Goal: Obtain resource: Download file/media

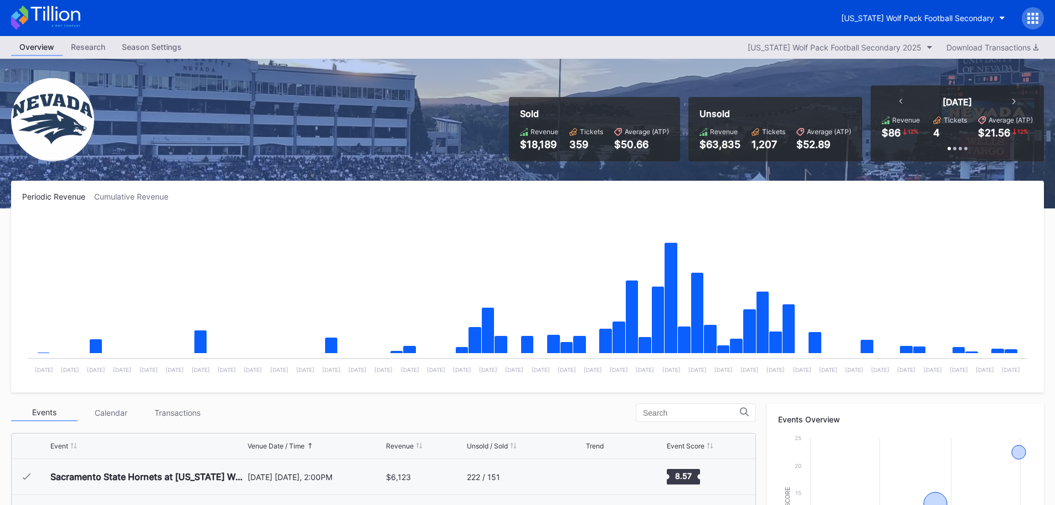
scroll to position [332, 0]
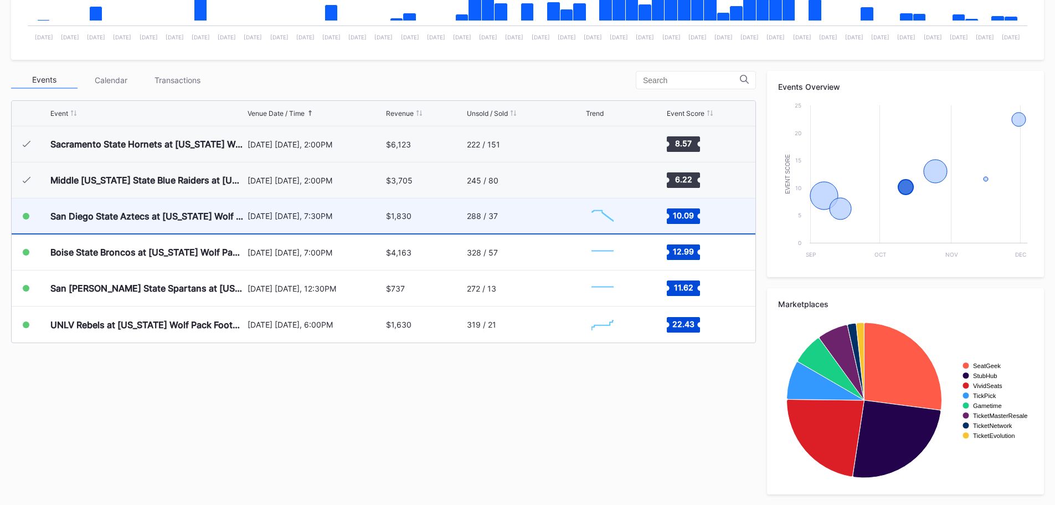
click at [110, 209] on div "San Diego State Aztecs at [US_STATE] Wolf Pack Football" at bounding box center [147, 215] width 194 height 35
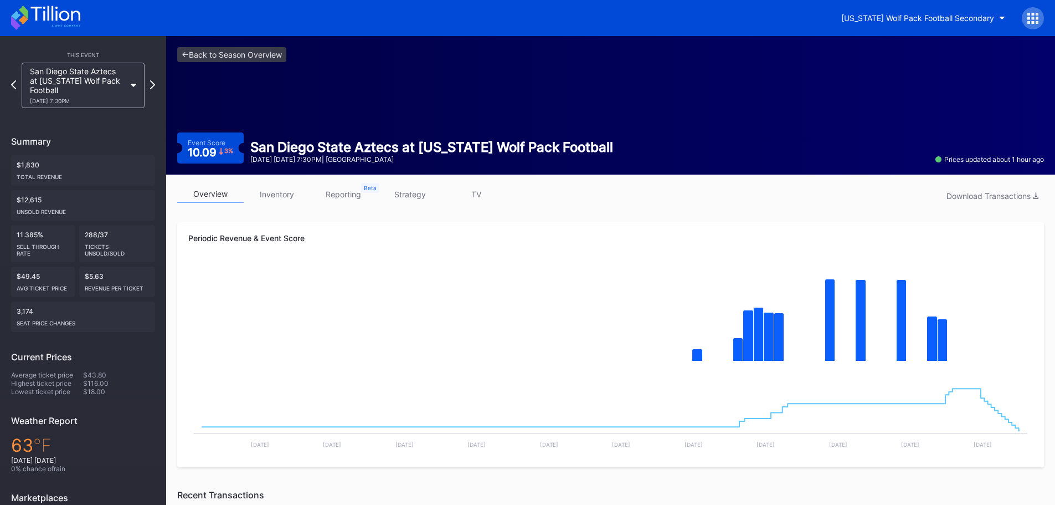
scroll to position [55, 0]
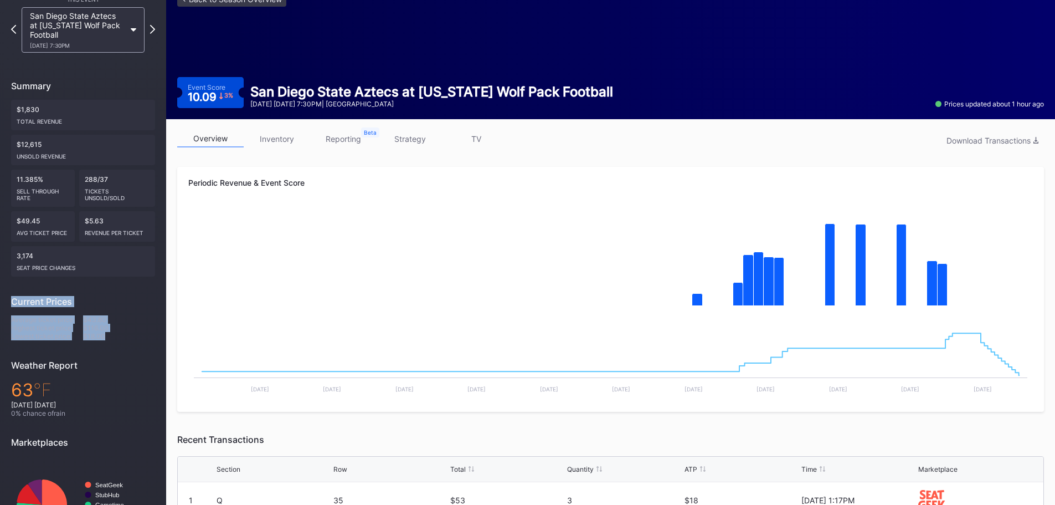
drag, startPoint x: 8, startPoint y: 299, endPoint x: 110, endPoint y: 343, distance: 111.9
click at [110, 343] on div "This Event [GEOGRAPHIC_DATA] Aztecs at [US_STATE] Wolf Pack Football [DATE] 7:3…" at bounding box center [83, 272] width 166 height 583
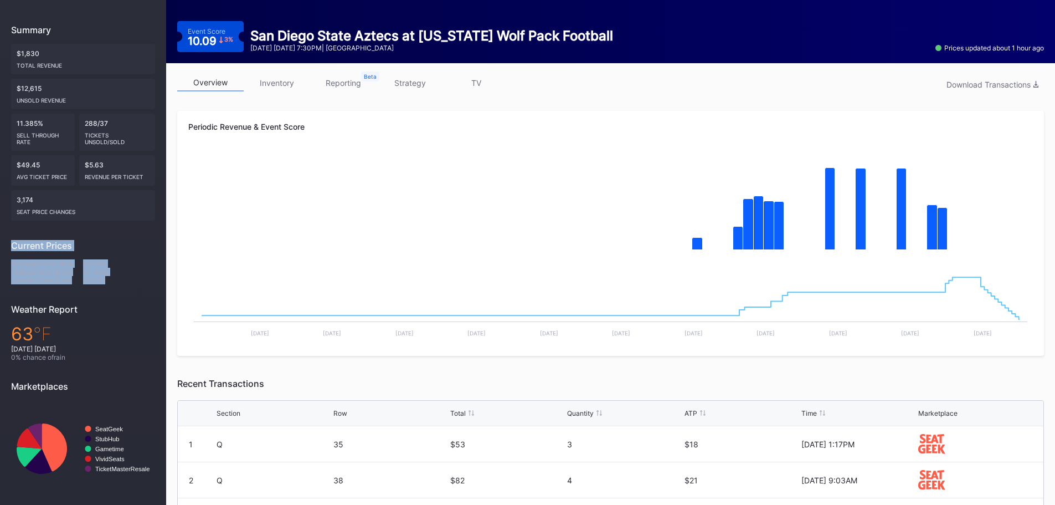
scroll to position [111, 0]
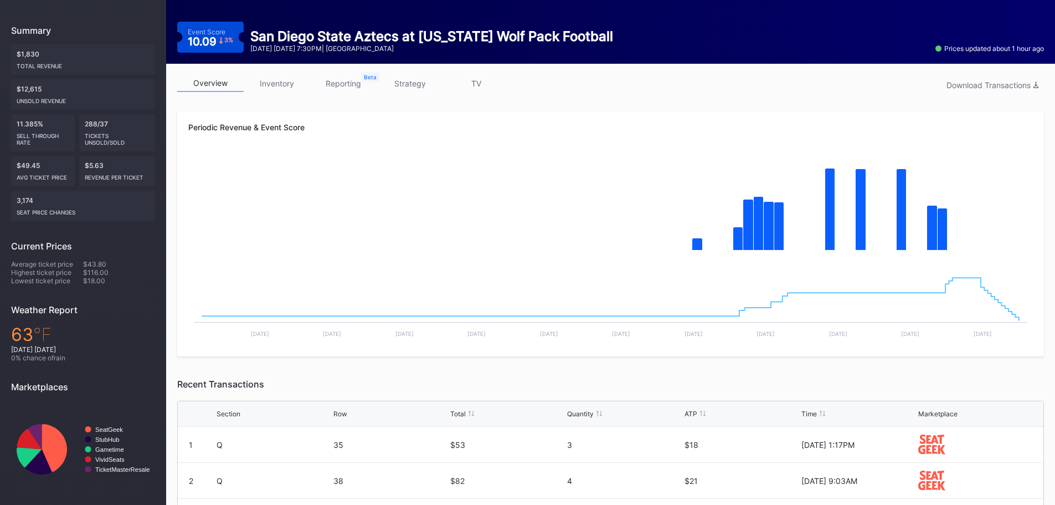
click at [117, 327] on div "63 ℉" at bounding box center [83, 334] width 144 height 22
click at [42, 276] on div "Lowest ticket price" at bounding box center [47, 280] width 72 height 8
drag, startPoint x: 110, startPoint y: 284, endPoint x: 6, endPoint y: 244, distance: 112.0
click at [6, 244] on div "This Event [GEOGRAPHIC_DATA] Aztecs at [US_STATE] Wolf Pack Football [DATE] 7:3…" at bounding box center [83, 216] width 166 height 583
copy div "Current Prices Average ticket price $43.80 Highest ticket price $116.00 Lowest …"
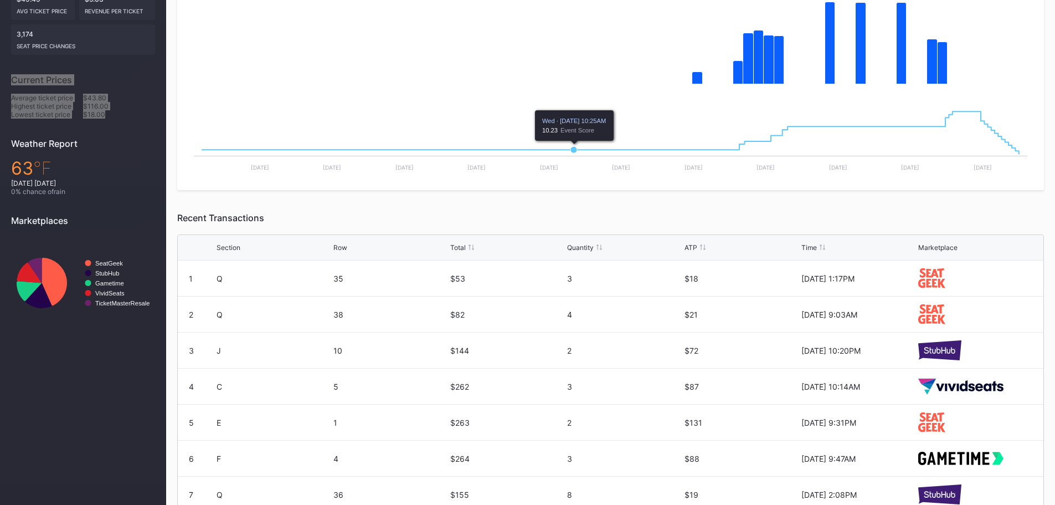
scroll to position [323, 0]
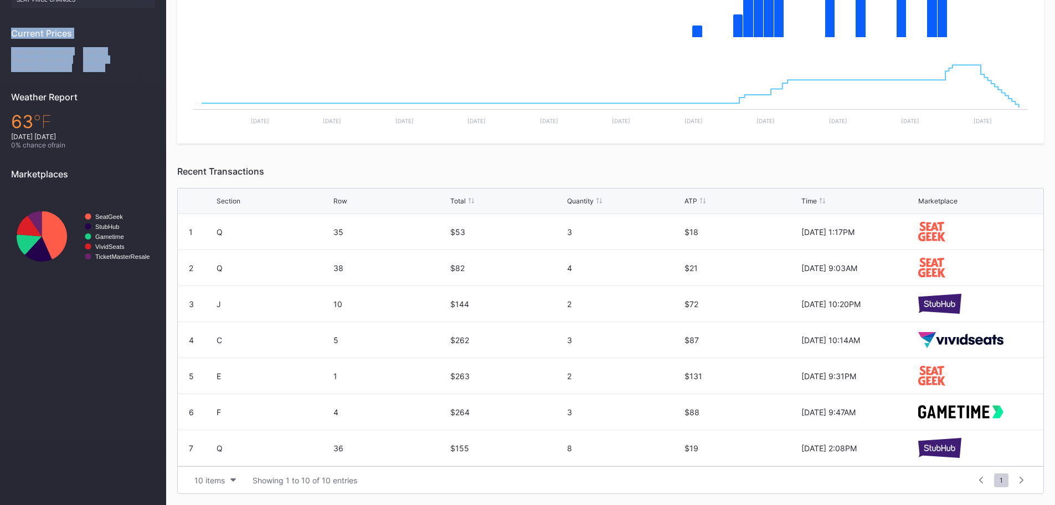
click at [817, 201] on div "Time" at bounding box center [858, 201] width 114 height 8
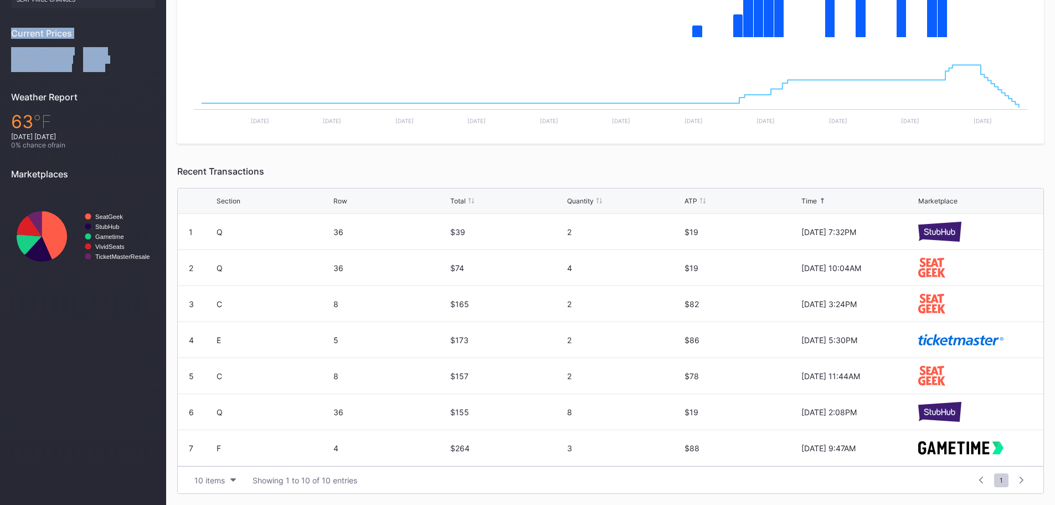
click at [817, 201] on div "Time" at bounding box center [858, 201] width 114 height 8
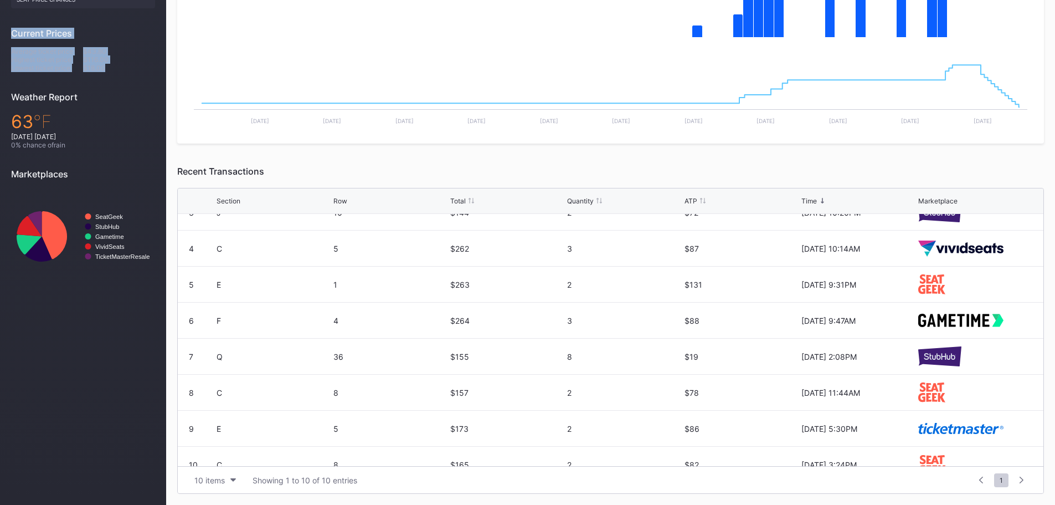
scroll to position [108, 0]
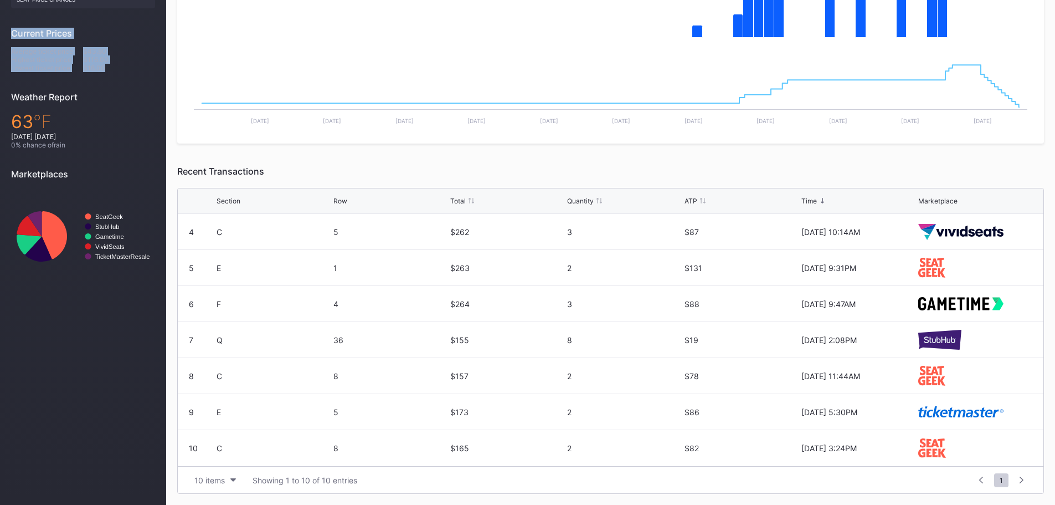
click at [224, 202] on div "Section" at bounding box center [229, 201] width 24 height 8
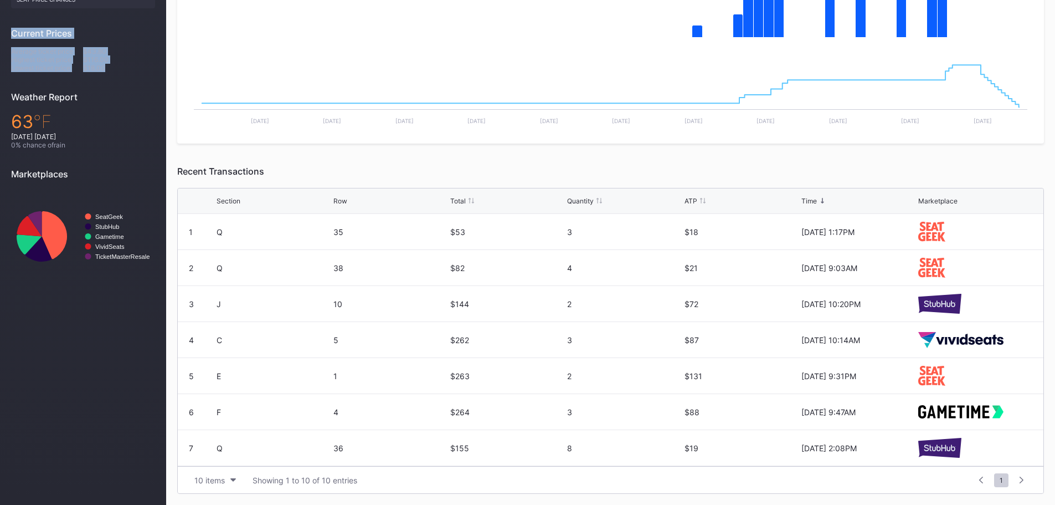
click at [228, 200] on div "Section" at bounding box center [229, 201] width 24 height 8
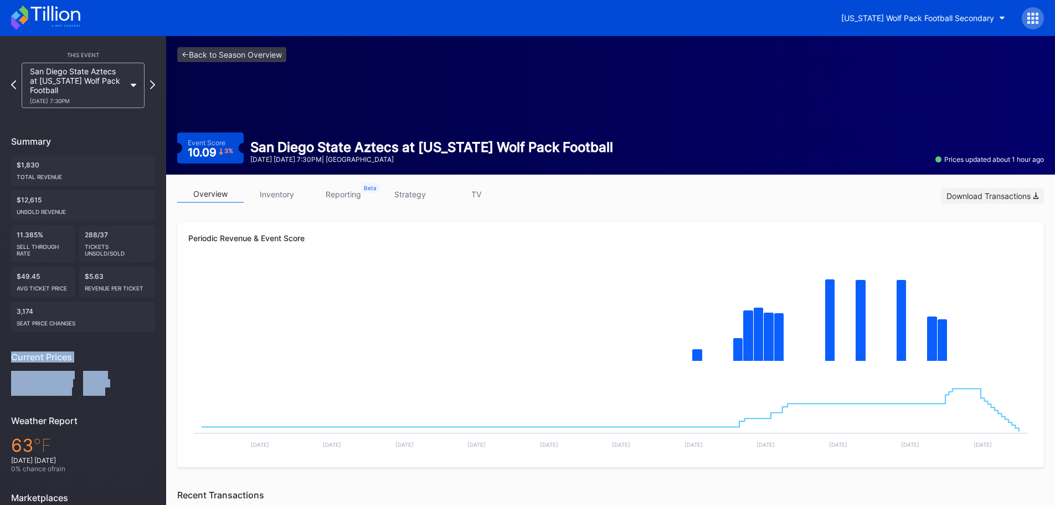
click at [997, 196] on div "Download Transactions" at bounding box center [993, 195] width 92 height 9
